Goal: Book appointment/travel/reservation

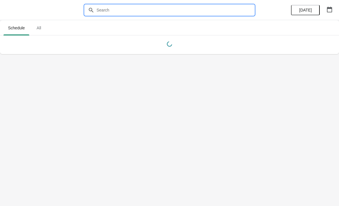
click at [179, 7] on input "text" at bounding box center [175, 10] width 158 height 10
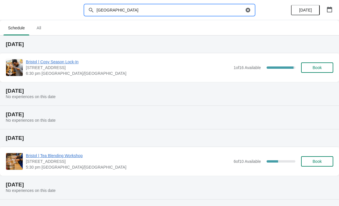
type input "[GEOGRAPHIC_DATA]"
click at [318, 68] on span "Book" at bounding box center [317, 67] width 9 height 5
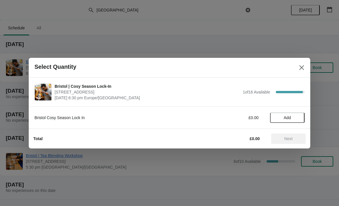
click at [306, 69] on button "Close" at bounding box center [302, 67] width 10 height 10
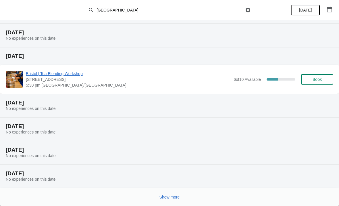
scroll to position [82, 0]
click at [173, 200] on button "Show more" at bounding box center [169, 197] width 25 height 10
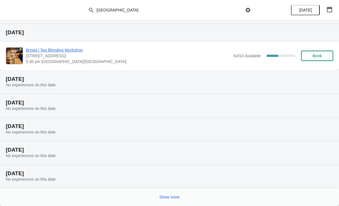
scroll to position [293, 0]
click at [174, 197] on span "Show more" at bounding box center [169, 197] width 20 height 5
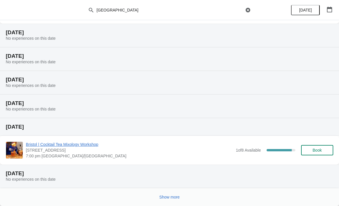
scroll to position [528, 0]
click at [178, 197] on span "Show more" at bounding box center [169, 197] width 20 height 5
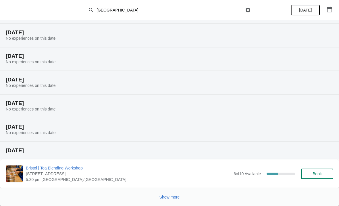
scroll to position [762, 0]
click at [172, 197] on span "Show more" at bounding box center [169, 197] width 20 height 5
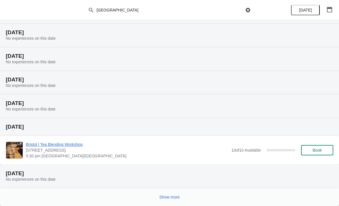
scroll to position [974, 0]
click at [172, 195] on span "Show more" at bounding box center [169, 197] width 20 height 5
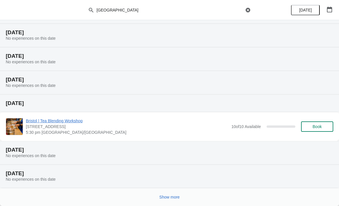
scroll to position [1185, 0]
click at [179, 201] on button "Show more" at bounding box center [169, 197] width 25 height 10
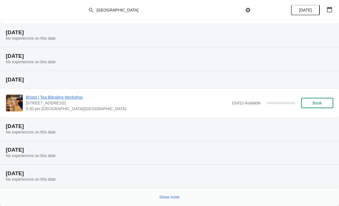
scroll to position [1420, 0]
click at [178, 196] on span "Show more" at bounding box center [169, 197] width 20 height 5
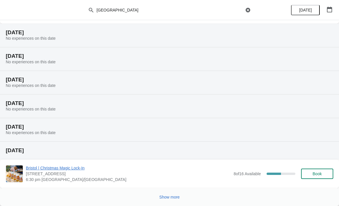
scroll to position [1654, 0]
click at [181, 196] on button "Show more" at bounding box center [169, 197] width 25 height 10
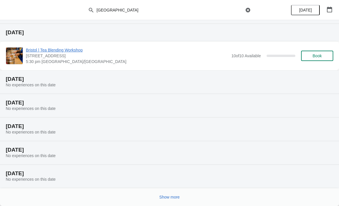
scroll to position [1866, 0]
click at [176, 200] on button "Show more" at bounding box center [169, 197] width 25 height 10
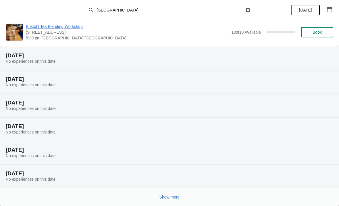
scroll to position [2077, 0]
